Goal: Information Seeking & Learning: Learn about a topic

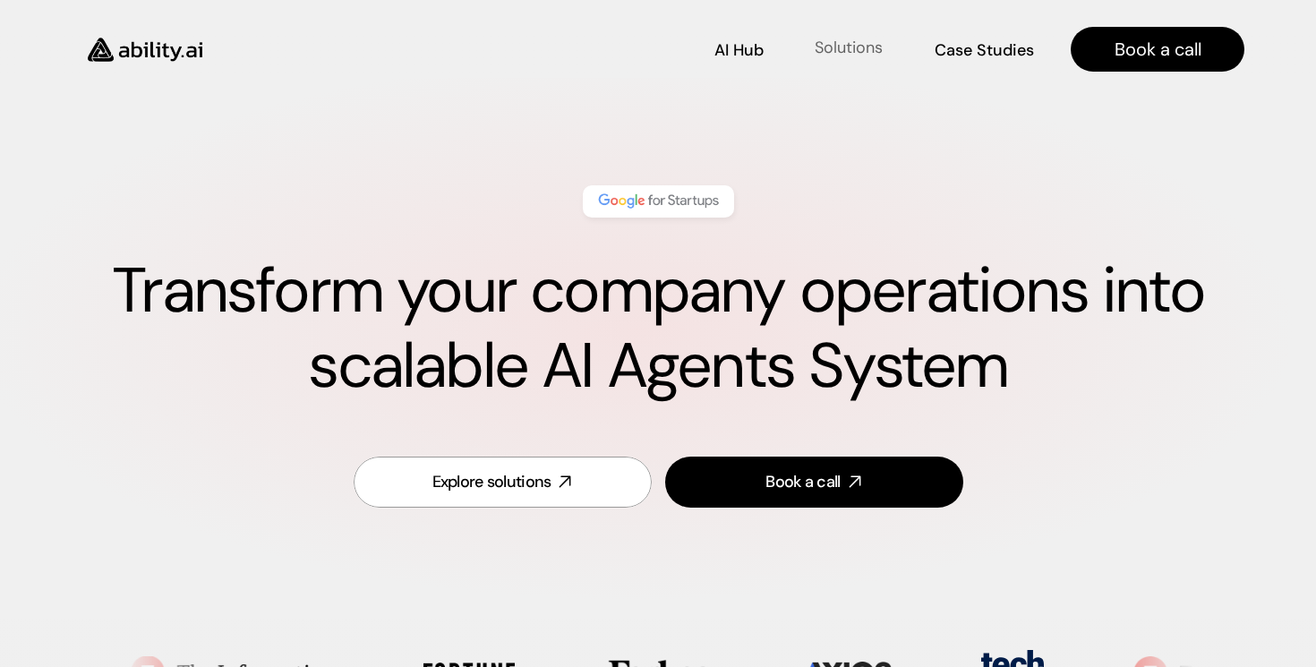
click at [856, 55] on p "Solutions" at bounding box center [849, 48] width 68 height 22
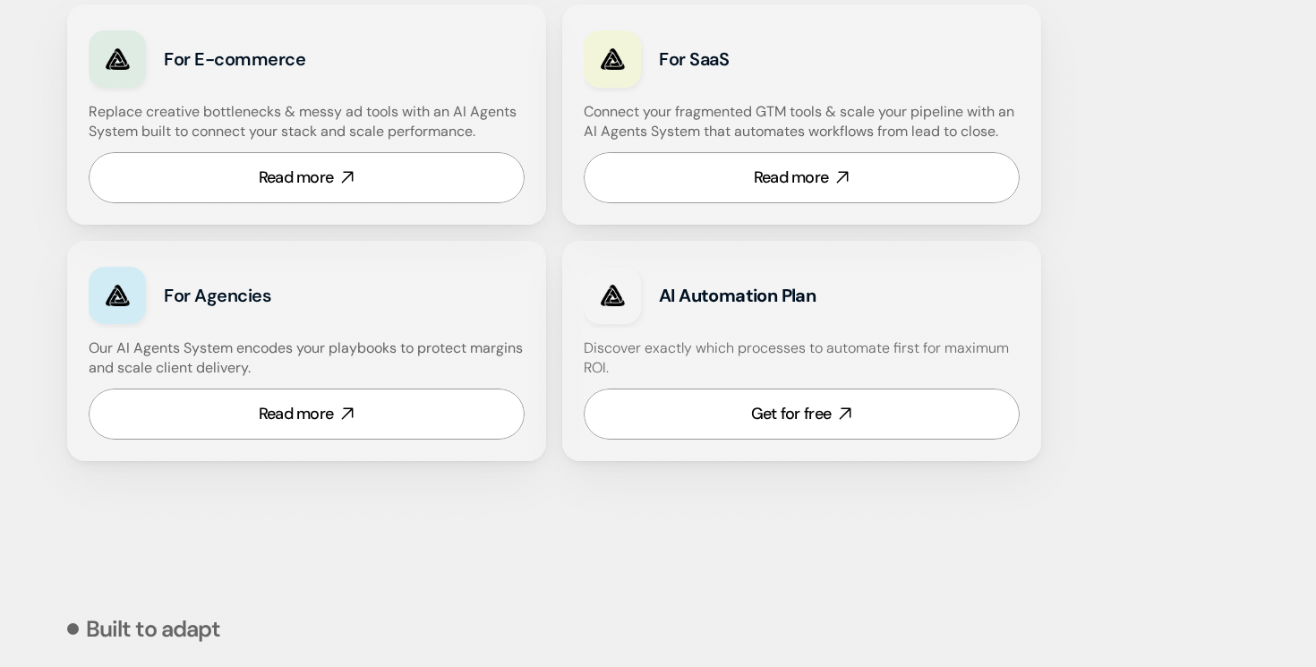
scroll to position [1220, 0]
click at [796, 415] on div "Get for free" at bounding box center [791, 413] width 80 height 22
click at [325, 406] on div "Read more" at bounding box center [296, 413] width 75 height 22
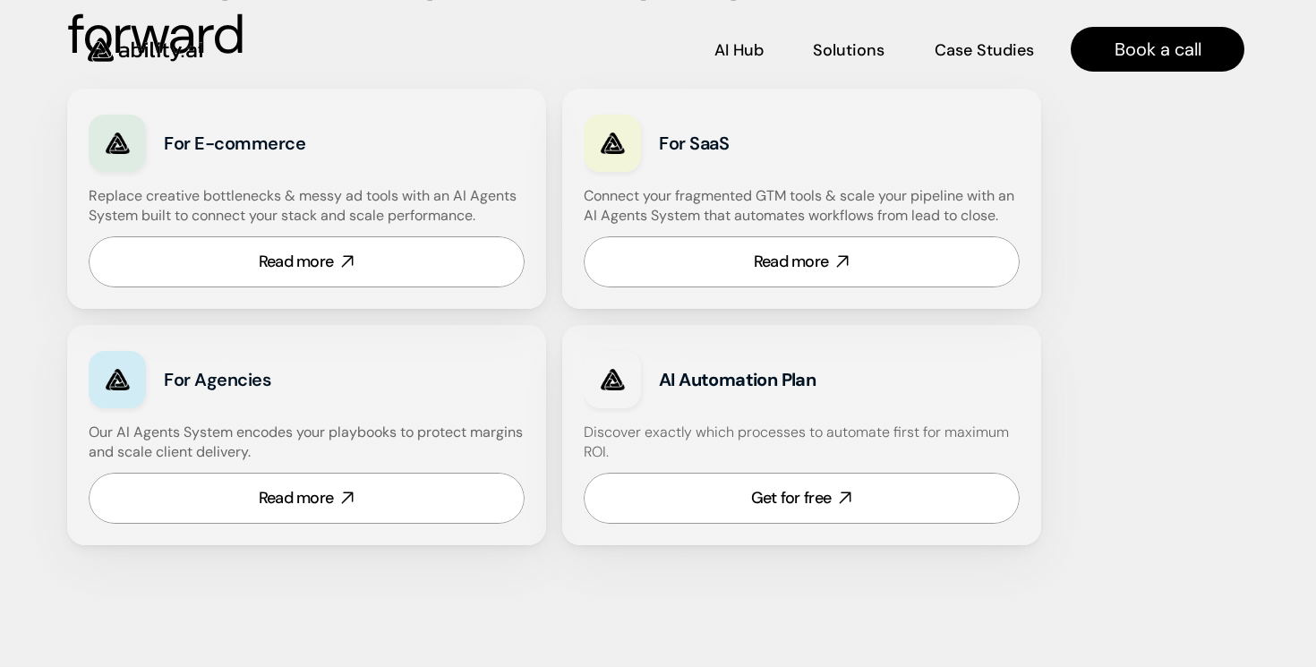
scroll to position [1135, 0]
click at [959, 50] on p "Case Studies" at bounding box center [984, 48] width 97 height 22
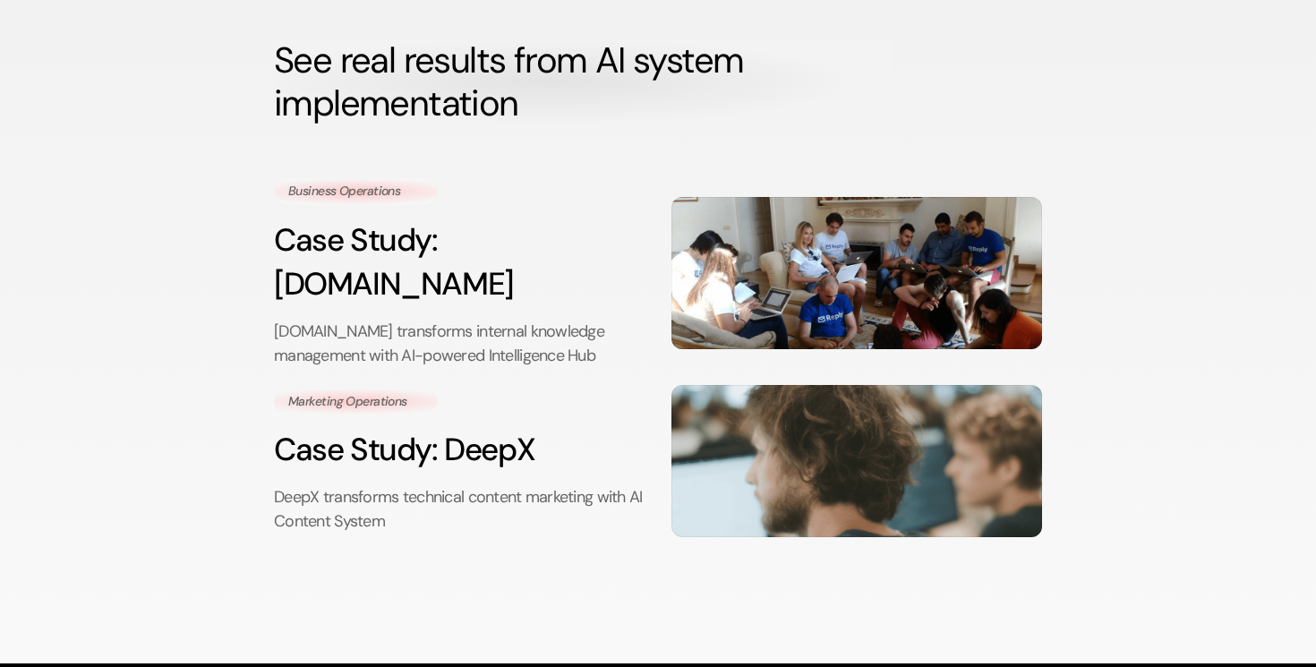
scroll to position [240, 0]
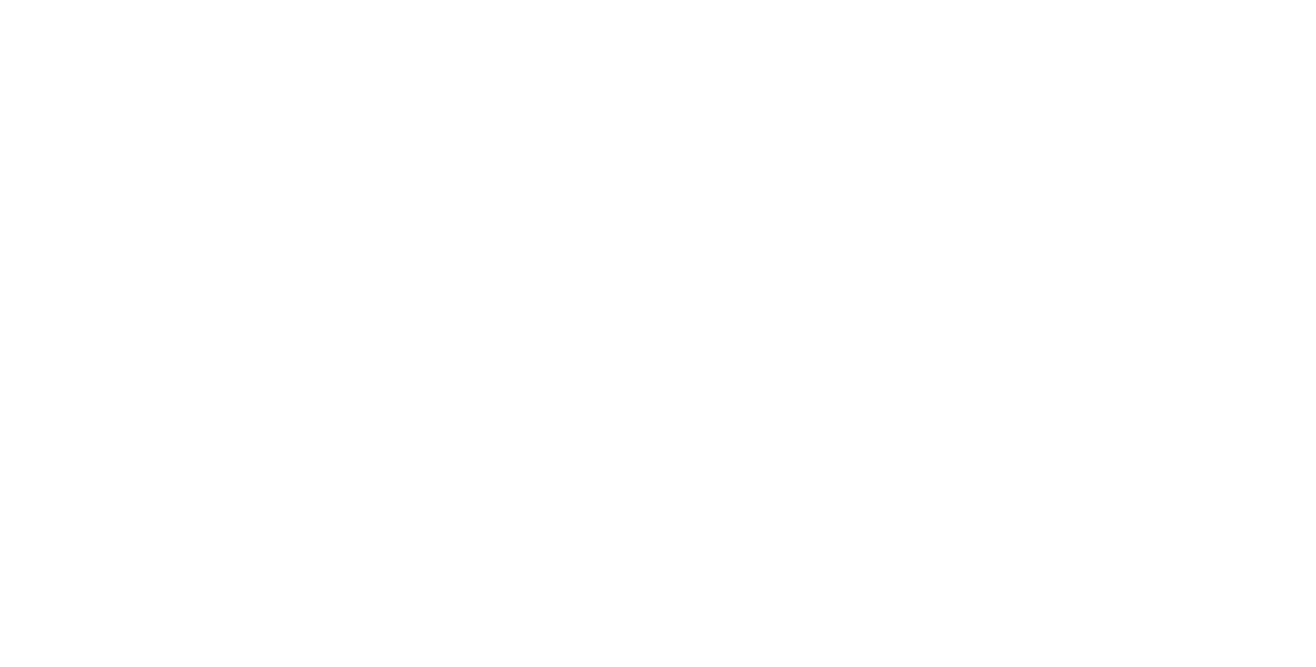
scroll to position [70, 0]
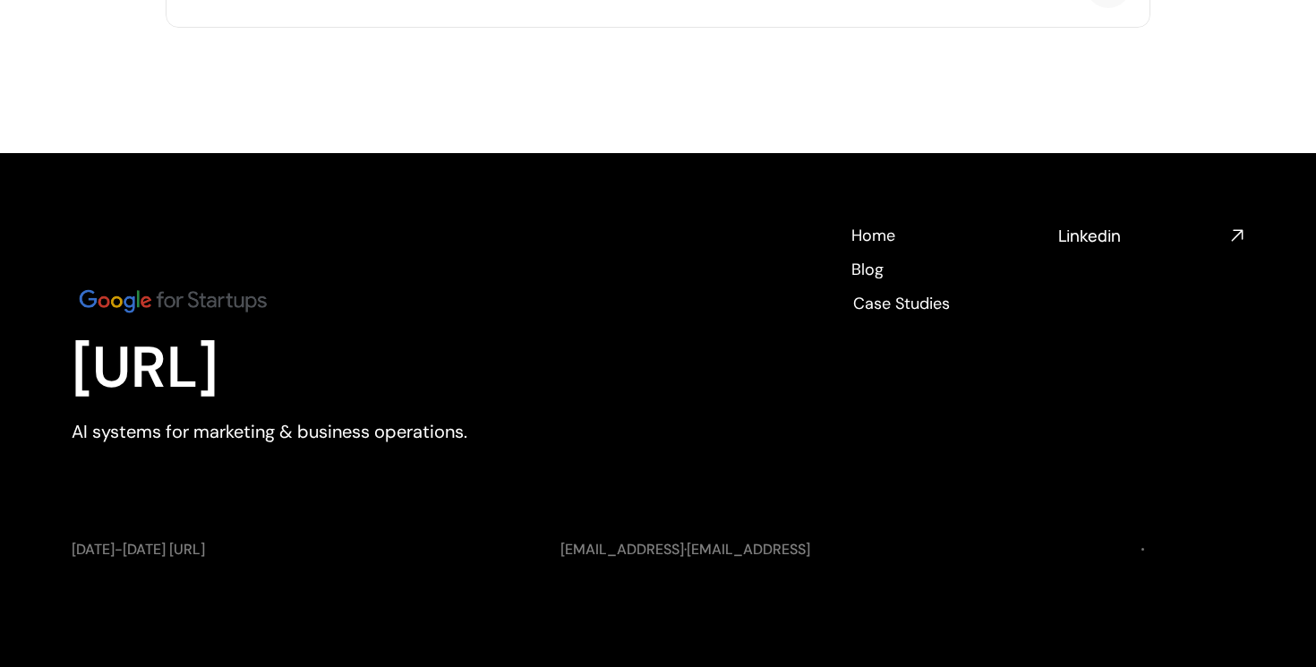
scroll to position [6772, 0]
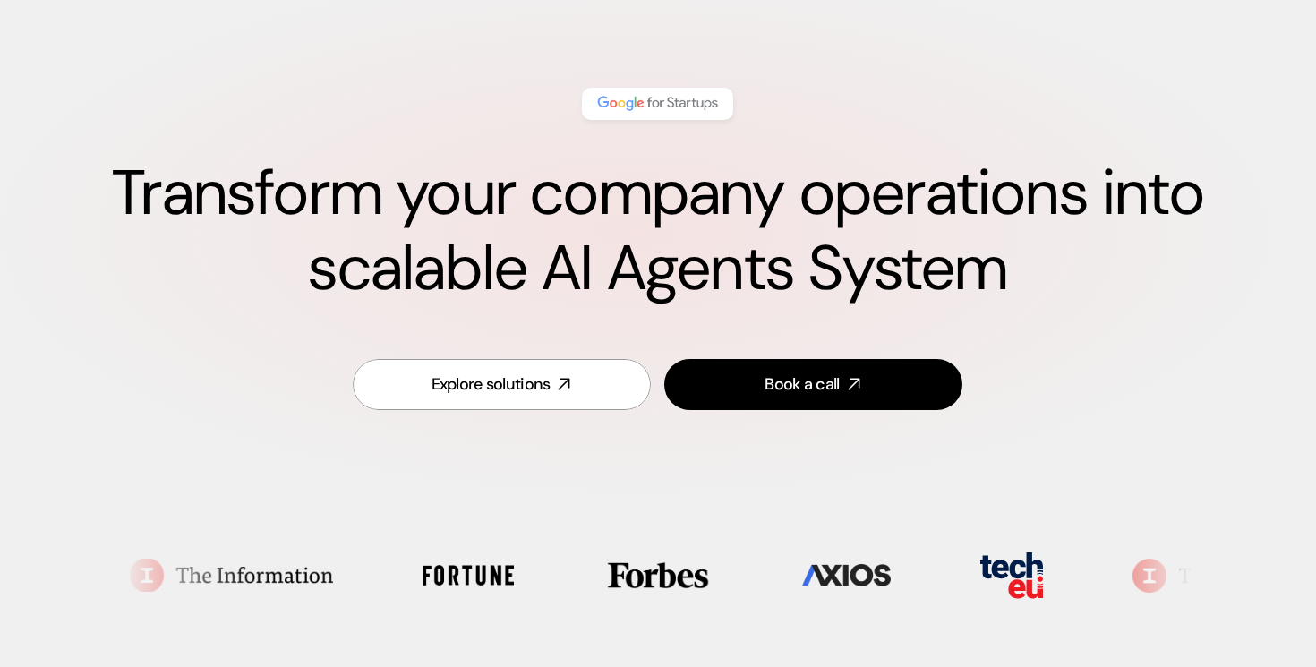
scroll to position [98, 1]
